Goal: Task Accomplishment & Management: Manage account settings

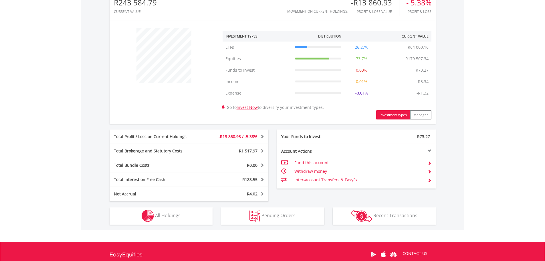
scroll to position [258, 0]
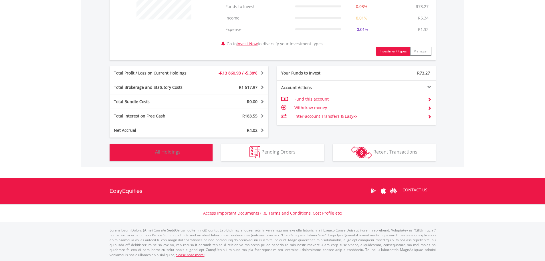
click at [200, 158] on button "Holdings All Holdings" at bounding box center [161, 152] width 103 height 17
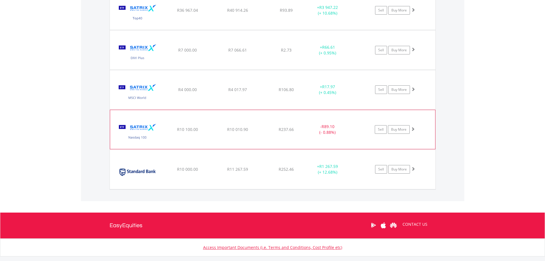
scroll to position [718, 0]
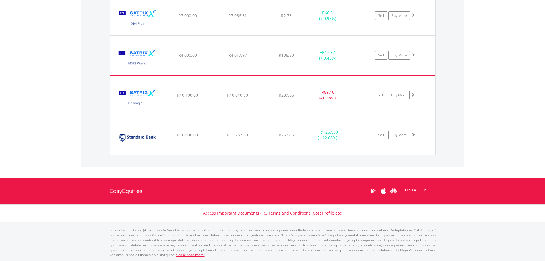
click at [413, 93] on span at bounding box center [413, 94] width 4 height 4
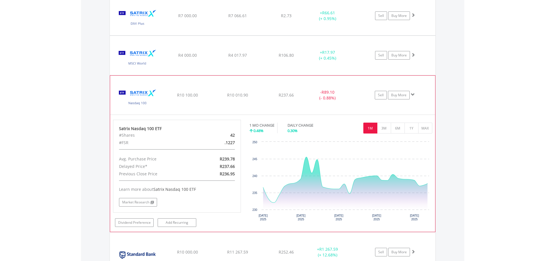
click at [413, 93] on span at bounding box center [413, 94] width 4 height 4
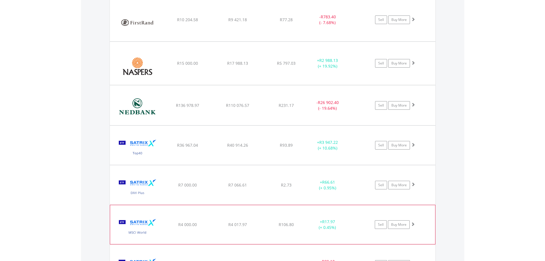
scroll to position [547, 0]
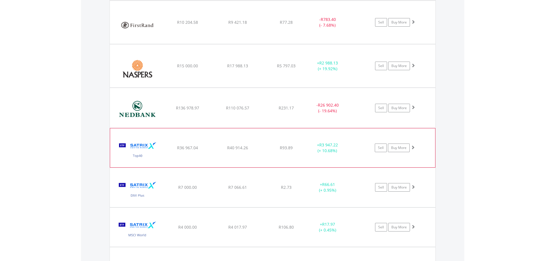
click at [413, 148] on span at bounding box center [413, 147] width 4 height 4
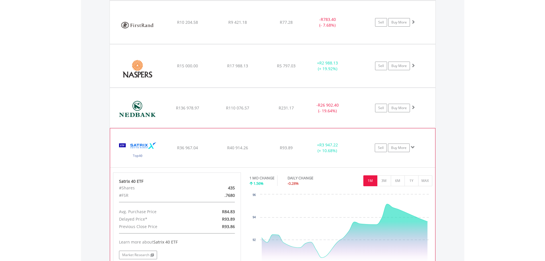
click at [413, 148] on span at bounding box center [413, 147] width 4 height 4
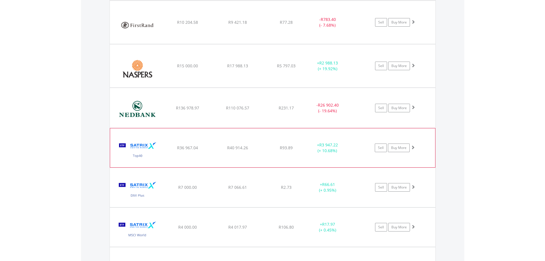
click at [413, 148] on span at bounding box center [413, 147] width 4 height 4
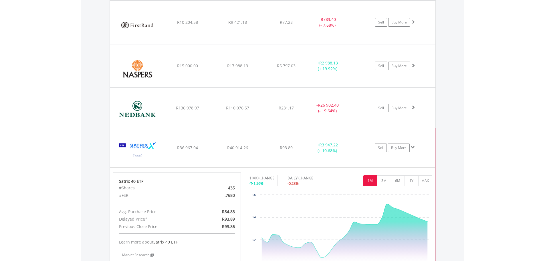
click at [413, 147] on span at bounding box center [413, 147] width 4 height 4
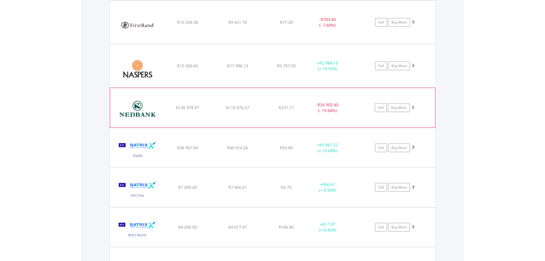
click at [414, 108] on span at bounding box center [413, 107] width 4 height 4
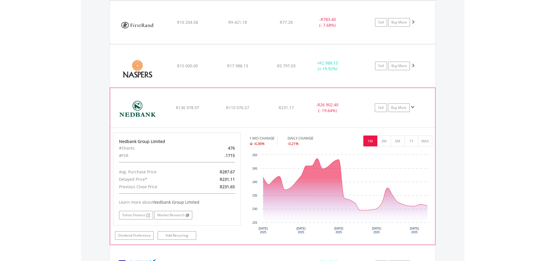
click at [411, 105] on span at bounding box center [413, 107] width 4 height 4
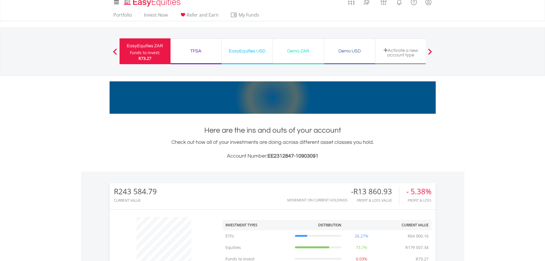
scroll to position [0, 0]
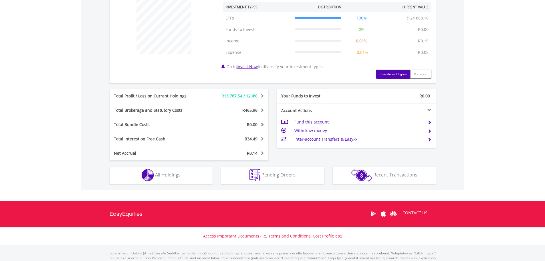
scroll to position [246, 0]
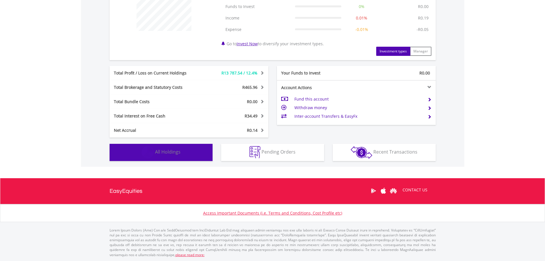
click at [191, 156] on button "Holdings All Holdings" at bounding box center [161, 152] width 103 height 17
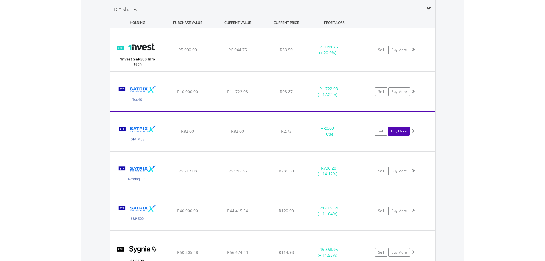
scroll to position [396, 0]
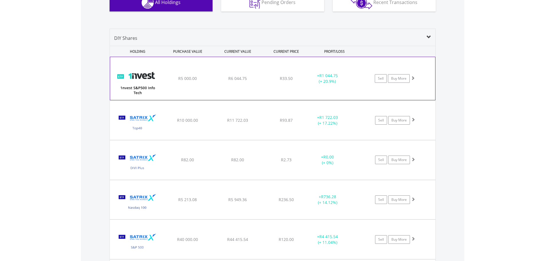
click at [415, 79] on div "Sell Buy More" at bounding box center [397, 78] width 75 height 9
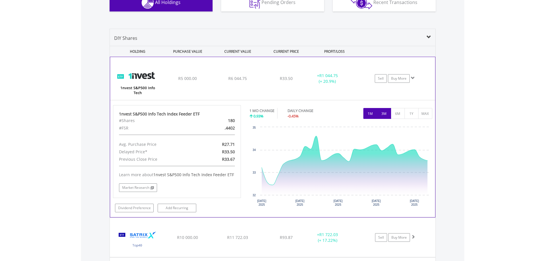
click at [389, 114] on button "3M" at bounding box center [384, 113] width 14 height 11
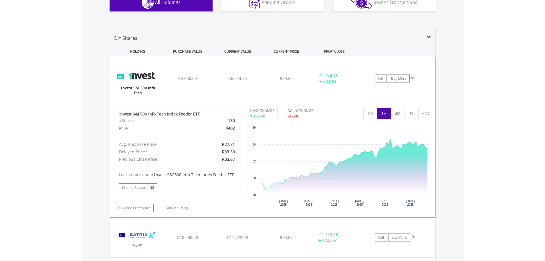
click at [412, 79] on span at bounding box center [413, 78] width 4 height 4
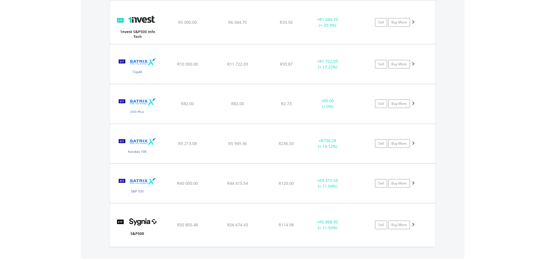
scroll to position [453, 0]
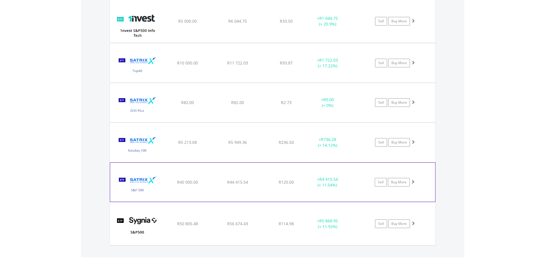
click at [415, 25] on div "Sell Buy More" at bounding box center [397, 21] width 75 height 9
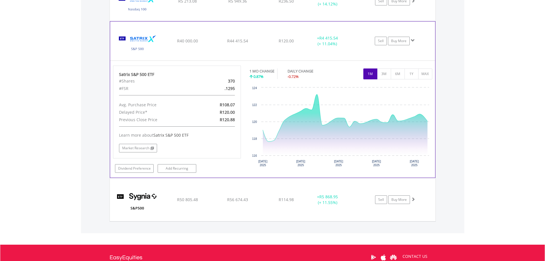
scroll to position [596, 0]
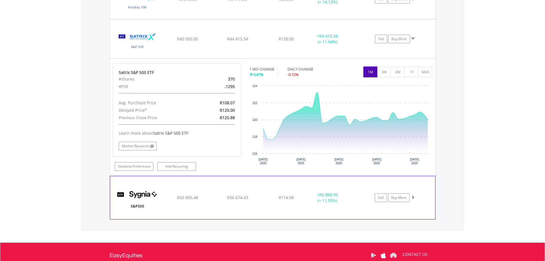
click at [412, 197] on span at bounding box center [413, 197] width 4 height 4
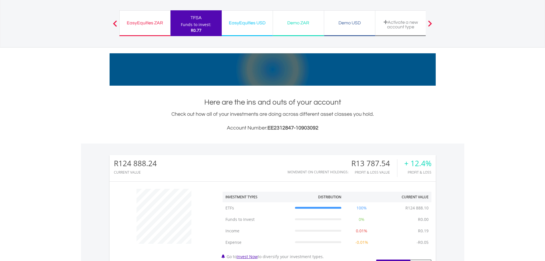
scroll to position [24, 0]
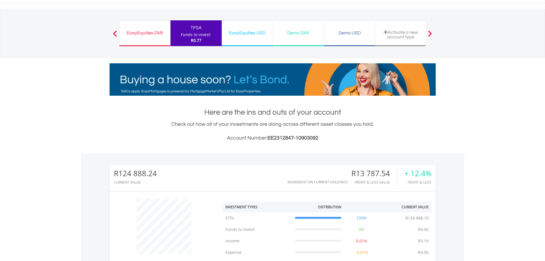
click at [146, 32] on div "EasyEquities ZAR" at bounding box center [145, 33] width 44 height 8
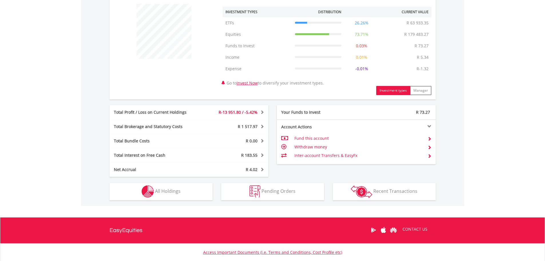
scroll to position [258, 0]
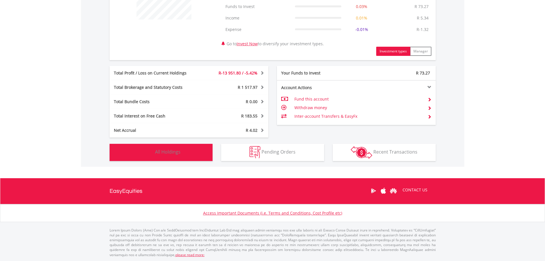
click at [182, 149] on button "Holdings All Holdings" at bounding box center [161, 152] width 103 height 17
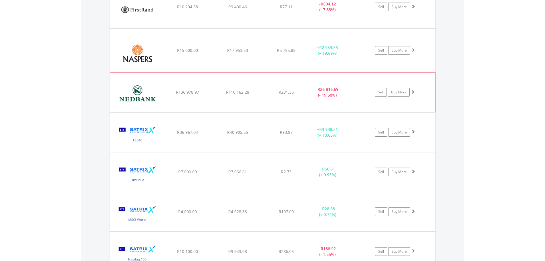
scroll to position [575, 0]
